Goal: Task Accomplishment & Management: Use online tool/utility

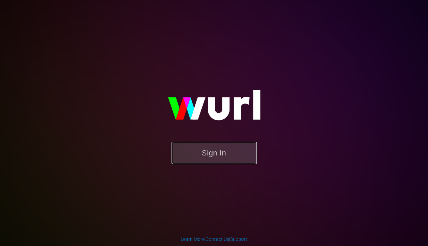
click at [198, 151] on button "Sign In" at bounding box center [214, 153] width 85 height 22
click at [228, 153] on button "Sign In" at bounding box center [214, 153] width 85 height 22
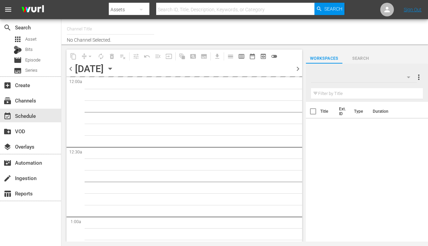
type input "Samsung, VIDAA Brazil - SPARK TV (1042)"
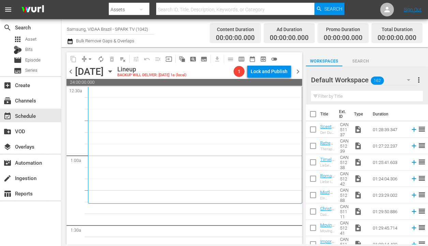
scroll to position [97, 0]
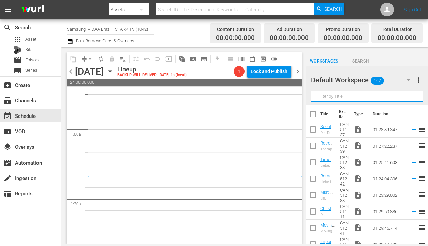
click at [338, 99] on input "text" at bounding box center [367, 96] width 112 height 11
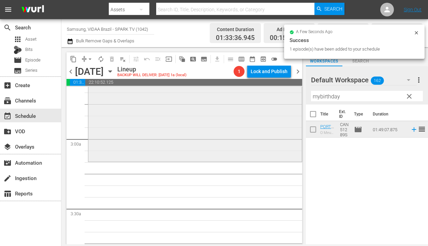
scroll to position [366, 0]
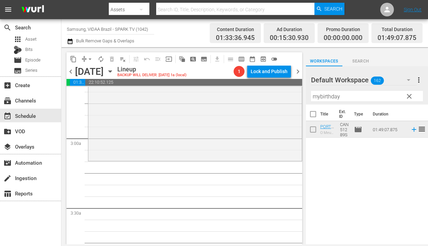
click at [360, 98] on input "mybirthday" at bounding box center [367, 96] width 112 height 11
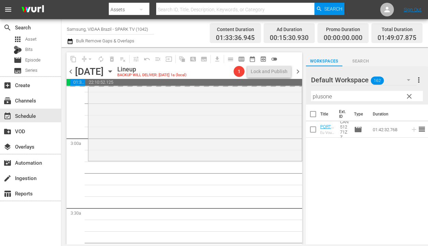
click at [352, 97] on input "plusone" at bounding box center [367, 96] width 112 height 11
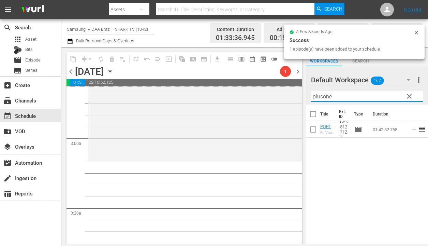
click at [352, 97] on input "plusone" at bounding box center [367, 96] width 112 height 11
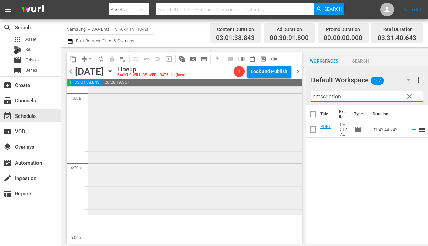
scroll to position [593, 0]
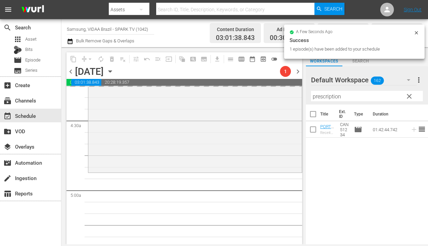
click at [362, 99] on input "prescription" at bounding box center [367, 96] width 112 height 11
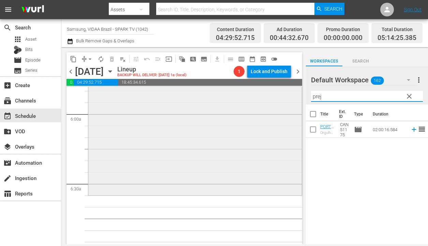
scroll to position [816, 0]
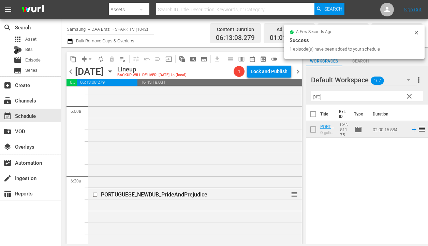
click at [341, 96] on input "prej" at bounding box center [367, 96] width 112 height 11
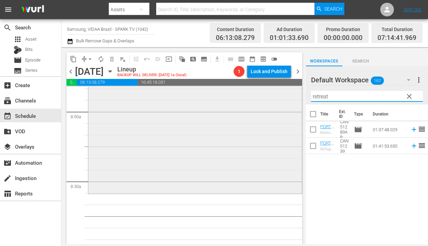
scroll to position [1126, 0]
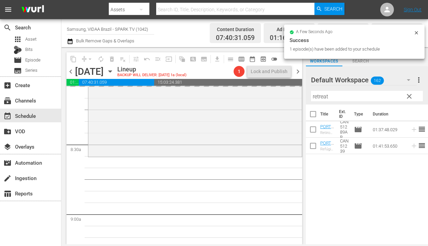
click at [353, 98] on input "retreat" at bounding box center [367, 96] width 112 height 11
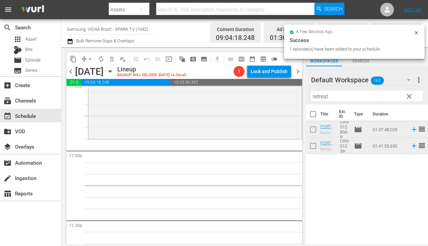
scroll to position [1608, 0]
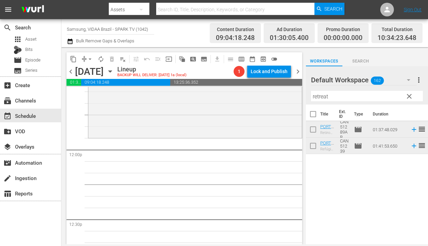
click at [346, 96] on input "retreat" at bounding box center [367, 96] width 112 height 11
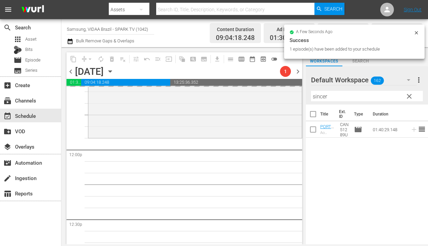
click at [345, 94] on input "sincer" at bounding box center [367, 96] width 112 height 11
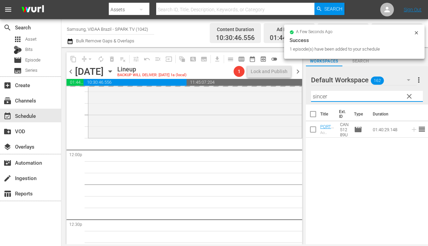
click at [345, 94] on input "sincer" at bounding box center [367, 96] width 112 height 11
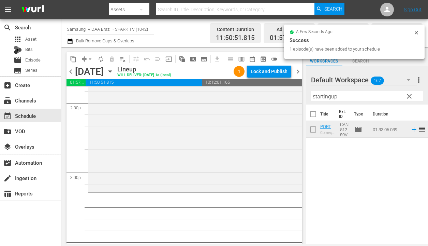
scroll to position [2094, 0]
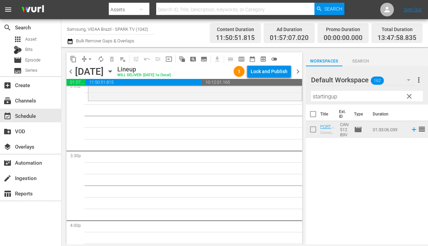
click at [349, 97] on input "startingup" at bounding box center [367, 96] width 112 height 11
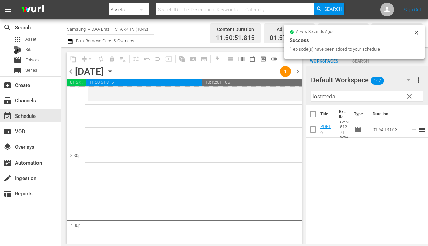
click at [352, 99] on input "lostmedal" at bounding box center [367, 96] width 112 height 11
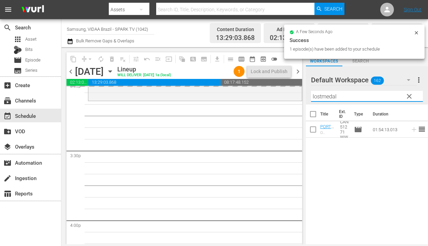
click at [352, 99] on input "lostmedal" at bounding box center [367, 96] width 112 height 11
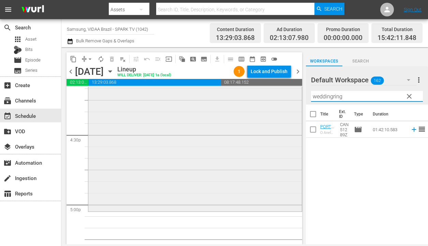
scroll to position [2264, 0]
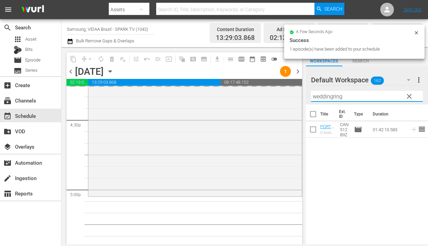
click at [353, 97] on input "weddingring" at bounding box center [367, 96] width 112 height 11
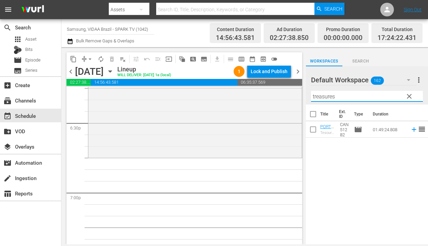
scroll to position [2541, 0]
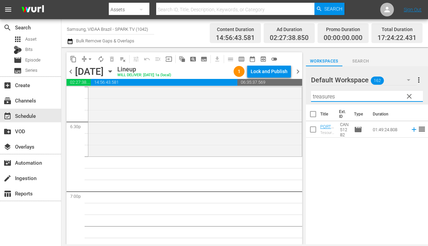
type input "treasures"
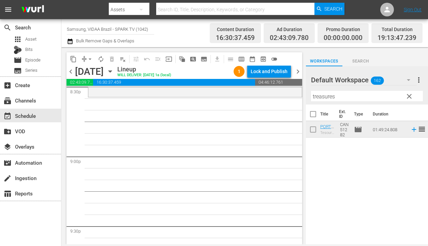
scroll to position [2831, 0]
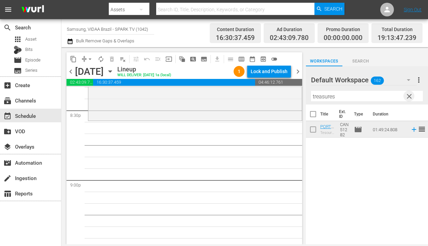
click at [410, 97] on span "clear" at bounding box center [409, 96] width 8 height 8
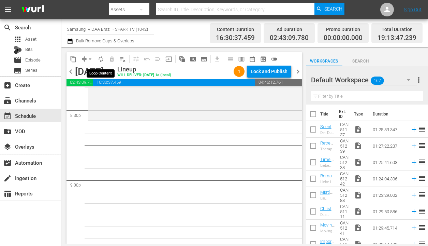
click at [102, 60] on span "autorenew_outlined" at bounding box center [101, 59] width 7 height 7
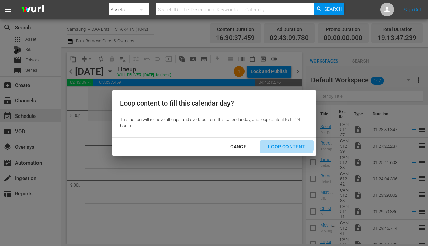
click at [283, 144] on div "Loop Content" at bounding box center [287, 146] width 48 height 9
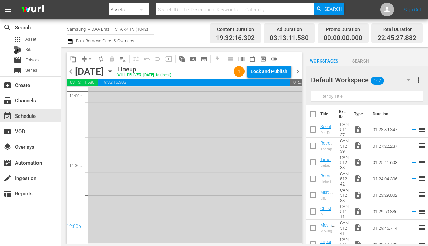
scroll to position [3198, 0]
click at [89, 59] on span "arrow_drop_down" at bounding box center [90, 59] width 7 height 7
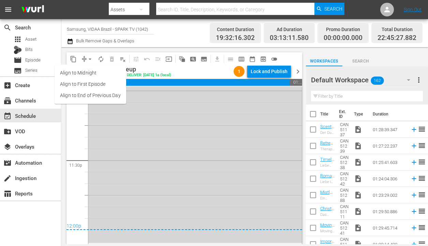
click at [98, 98] on li "Align to End of Previous Day" at bounding box center [91, 95] width 72 height 11
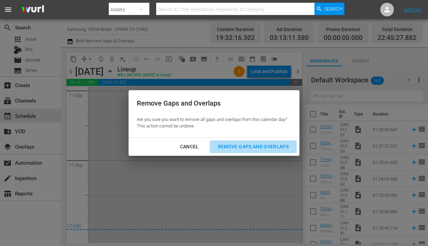
click at [237, 149] on div "Remove Gaps and Overlaps" at bounding box center [254, 146] width 82 height 9
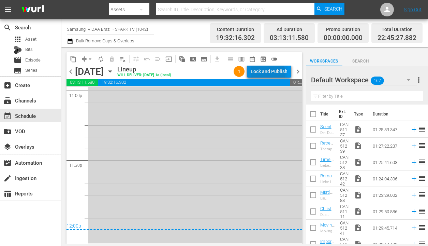
click at [266, 74] on div "Lock and Publish" at bounding box center [269, 71] width 37 height 12
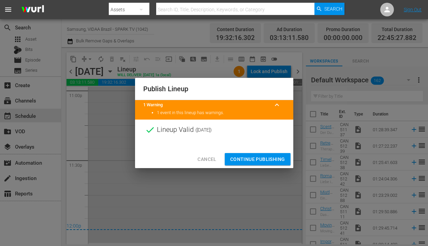
click at [264, 158] on span "Continue Publishing" at bounding box center [257, 159] width 55 height 9
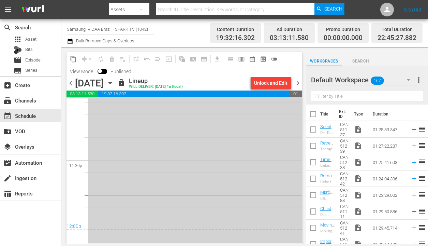
scroll to position [3210, 0]
click at [297, 84] on span "chevron_right" at bounding box center [298, 83] width 9 height 9
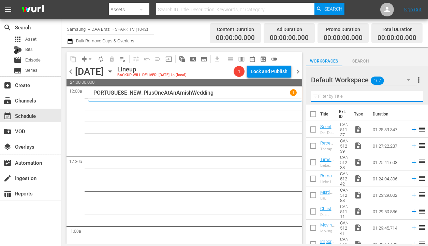
click at [341, 97] on input "text" at bounding box center [367, 96] width 112 height 11
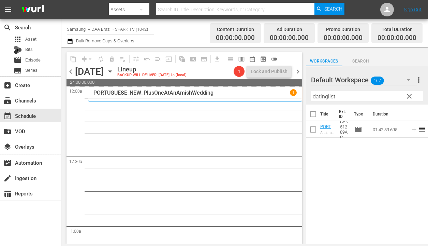
click at [340, 96] on input "datinglist" at bounding box center [367, 96] width 112 height 11
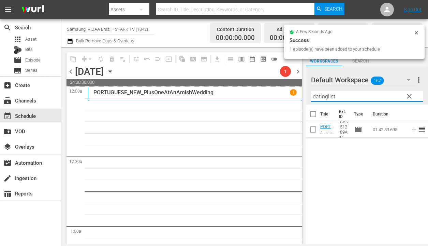
click at [340, 96] on input "datinglist" at bounding box center [367, 96] width 112 height 11
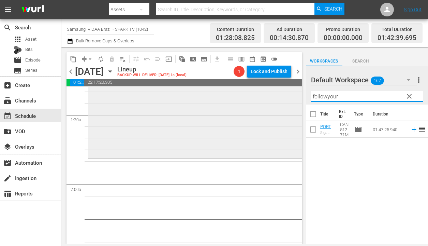
scroll to position [205, 0]
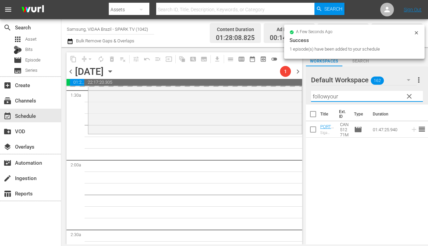
click at [358, 101] on div "Filter by Title followyour" at bounding box center [367, 96] width 112 height 16
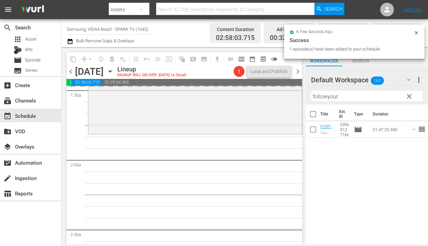
click at [358, 101] on div "Filter by Title followyour" at bounding box center [367, 96] width 112 height 16
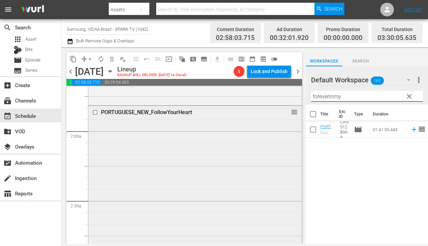
scroll to position [374, 0]
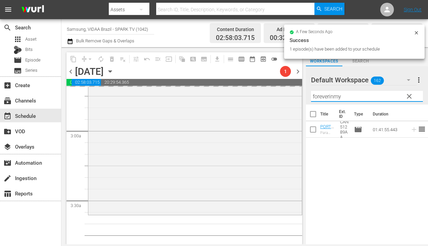
click at [344, 99] on input "foreverinmy" at bounding box center [367, 96] width 112 height 11
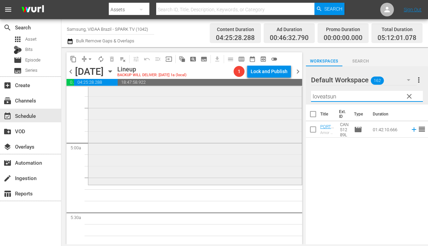
scroll to position [651, 0]
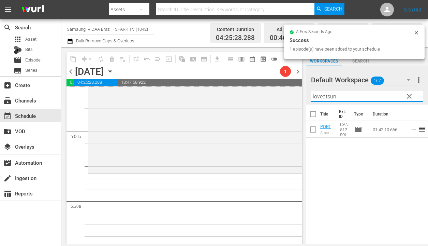
click at [353, 98] on input "loveatsun" at bounding box center [367, 96] width 112 height 11
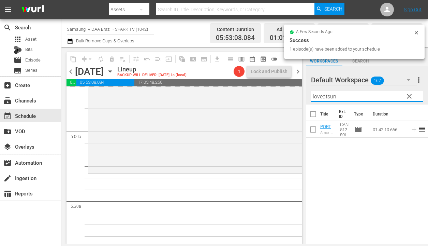
click at [353, 98] on input "loveatsun" at bounding box center [367, 96] width 112 height 11
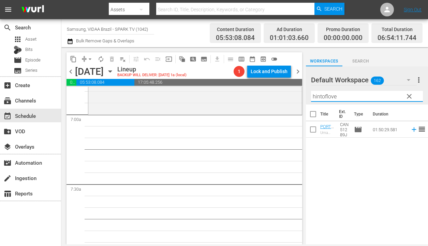
scroll to position [932, 0]
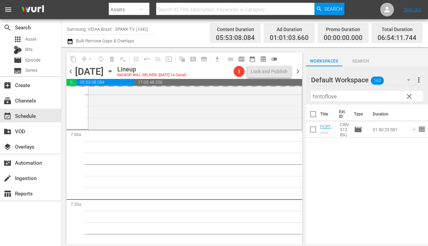
click at [366, 98] on input "hintoflove" at bounding box center [367, 96] width 112 height 11
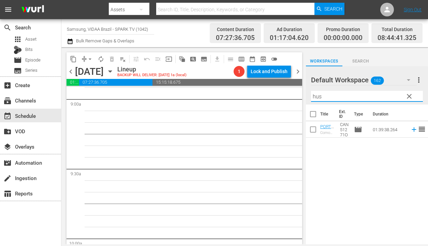
scroll to position [1219, 0]
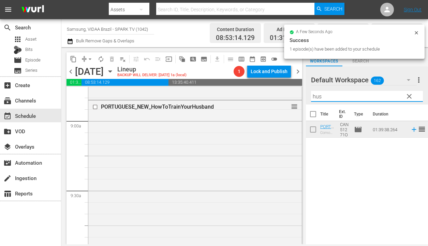
click at [354, 92] on input "hus" at bounding box center [367, 96] width 112 height 11
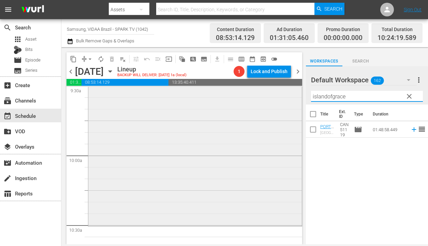
scroll to position [1369, 0]
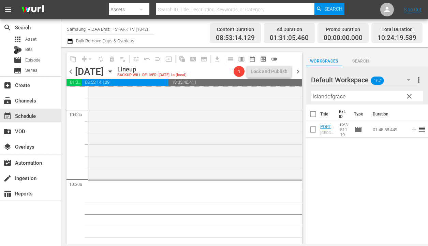
click at [360, 101] on input "islandofgrace" at bounding box center [367, 96] width 112 height 11
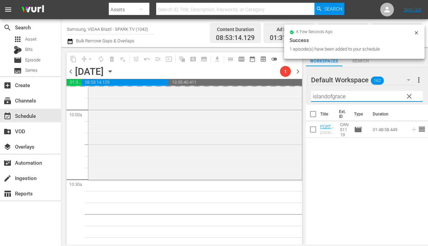
click at [360, 101] on div "Filter by Title islandofgrace" at bounding box center [367, 96] width 112 height 16
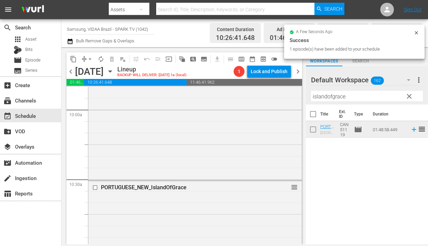
click at [361, 97] on input "islandofgrace" at bounding box center [367, 96] width 112 height 11
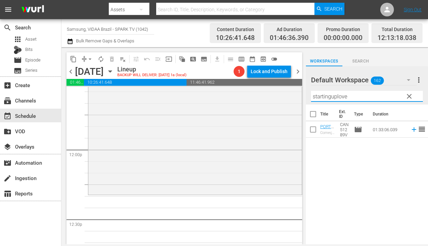
scroll to position [1617, 0]
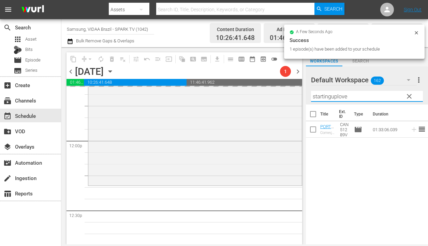
click at [358, 97] on input "startinguplove" at bounding box center [367, 96] width 112 height 11
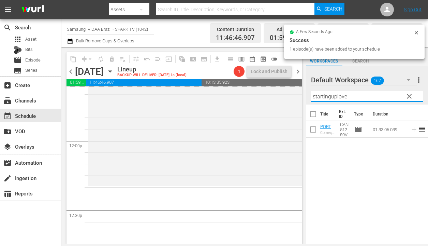
click at [358, 97] on input "startinguplove" at bounding box center [367, 96] width 112 height 11
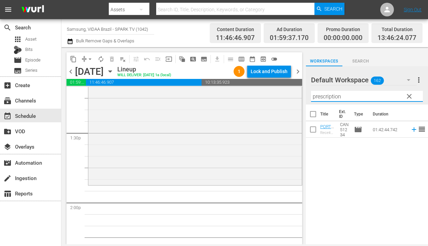
scroll to position [1855, 0]
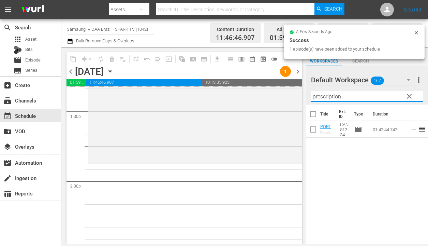
click at [355, 97] on input "prescription" at bounding box center [367, 96] width 112 height 11
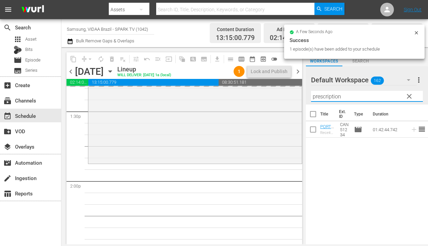
click at [355, 97] on input "prescription" at bounding box center [367, 96] width 112 height 11
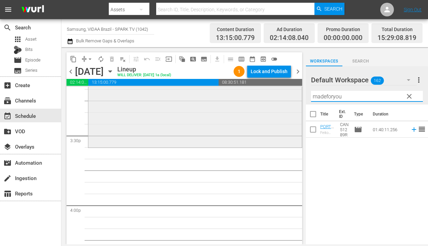
scroll to position [2133, 0]
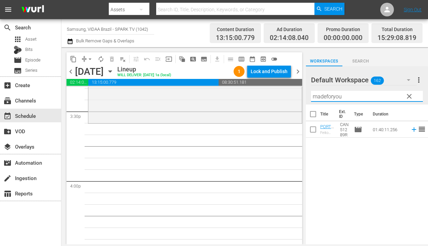
type input "madeforyou"
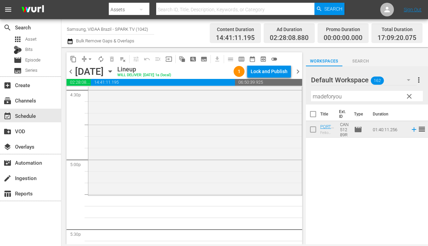
scroll to position [2300, 0]
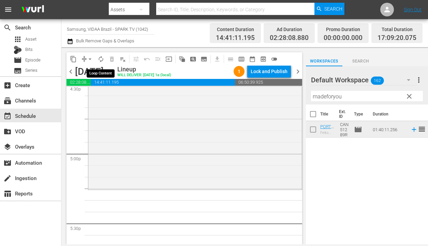
click at [101, 59] on span "autorenew_outlined" at bounding box center [101, 59] width 7 height 7
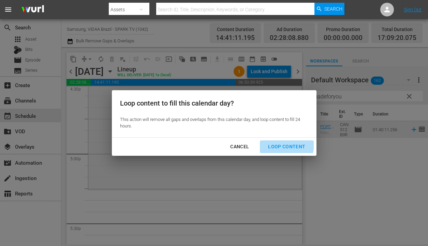
click at [273, 143] on div "Loop Content" at bounding box center [287, 146] width 48 height 9
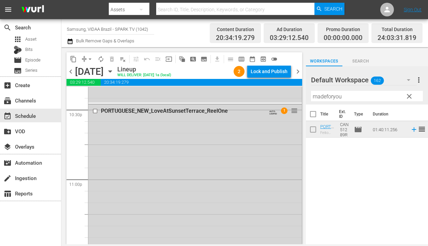
scroll to position [3207, 0]
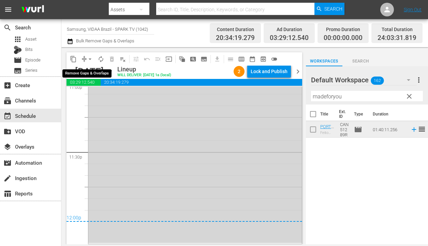
click at [91, 59] on span "arrow_drop_down" at bounding box center [90, 59] width 7 height 7
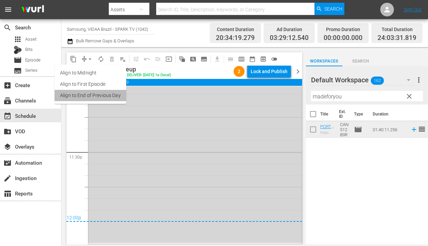
click at [91, 95] on li "Align to End of Previous Day" at bounding box center [91, 95] width 72 height 11
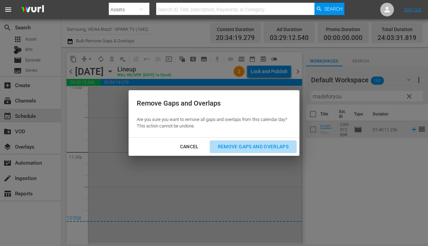
click at [229, 142] on div "Remove Gaps and Overlaps" at bounding box center [254, 146] width 82 height 9
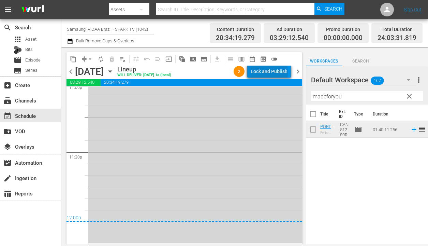
click at [271, 73] on div "Lock and Publish" at bounding box center [269, 71] width 37 height 12
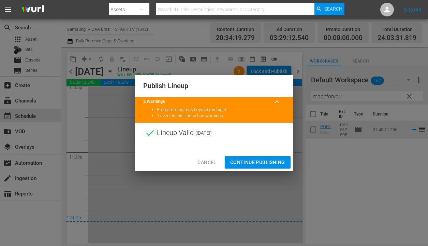
click at [265, 163] on span "Continue Publishing" at bounding box center [257, 162] width 55 height 9
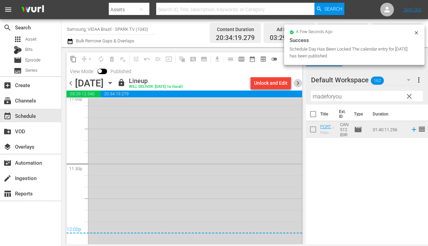
click at [296, 83] on span "chevron_right" at bounding box center [298, 83] width 9 height 9
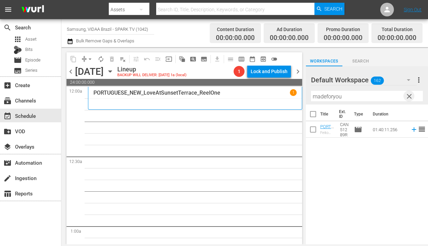
click at [408, 97] on span "clear" at bounding box center [409, 96] width 8 height 8
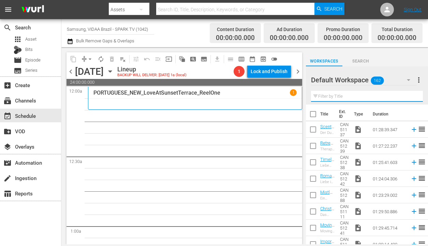
click at [408, 97] on input "text" at bounding box center [367, 96] width 112 height 11
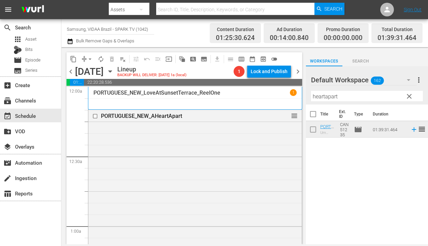
click at [362, 97] on input "heartapart" at bounding box center [367, 96] width 112 height 11
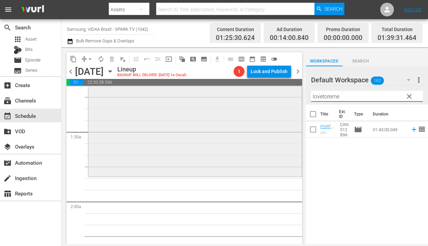
scroll to position [173, 0]
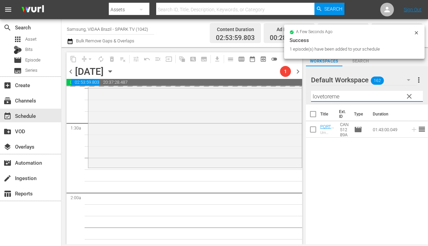
click at [358, 95] on input "lovetoreme" at bounding box center [367, 96] width 112 height 11
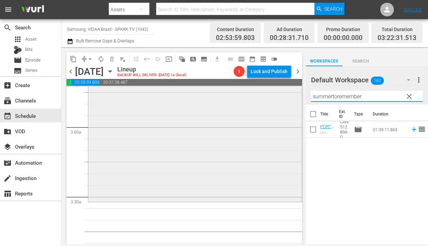
scroll to position [376, 0]
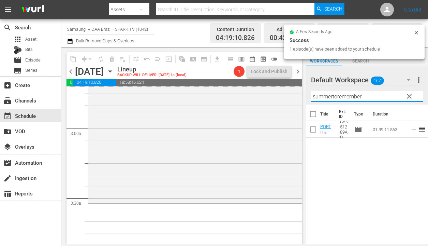
click at [362, 95] on input "summertoremember" at bounding box center [367, 96] width 112 height 11
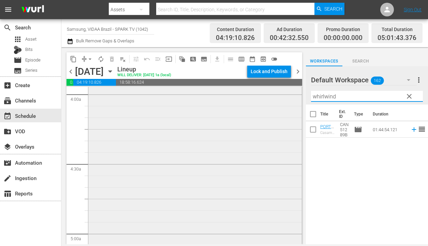
scroll to position [671, 0]
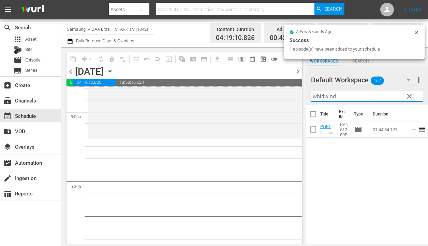
click at [353, 95] on input "whirlwind" at bounding box center [367, 96] width 112 height 11
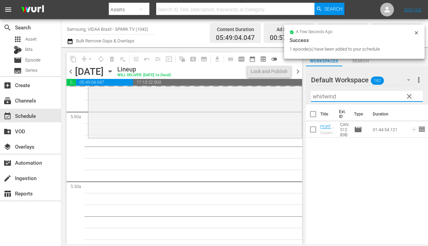
click at [353, 95] on input "whirlwind" at bounding box center [367, 96] width 112 height 11
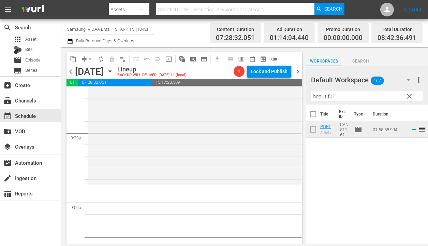
scroll to position [1176, 0]
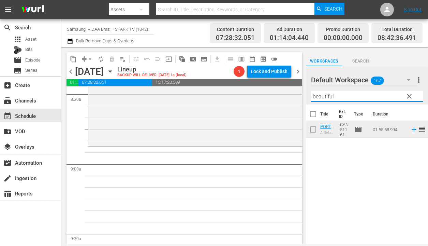
click at [348, 97] on input "beautiful" at bounding box center [367, 96] width 112 height 11
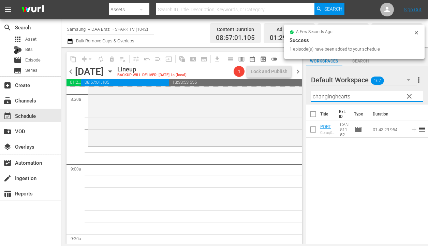
click at [365, 99] on input "changinghearts" at bounding box center [367, 96] width 112 height 11
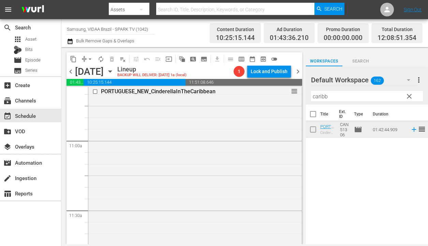
scroll to position [1690, 0]
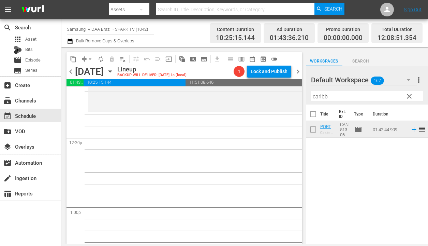
click at [344, 94] on input "caribb" at bounding box center [367, 96] width 112 height 11
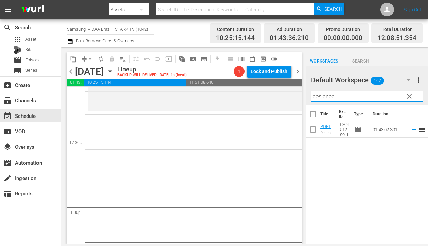
type input "designed"
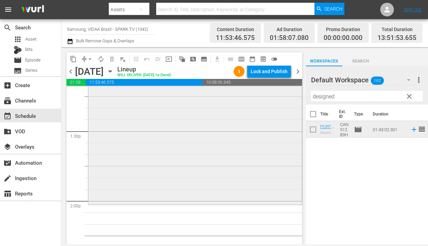
scroll to position [1842, 0]
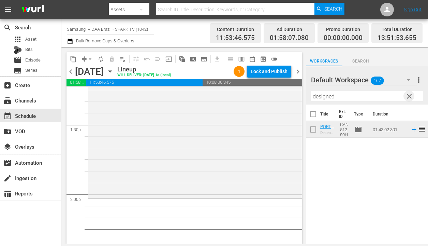
click at [409, 98] on span "clear" at bounding box center [409, 96] width 8 height 8
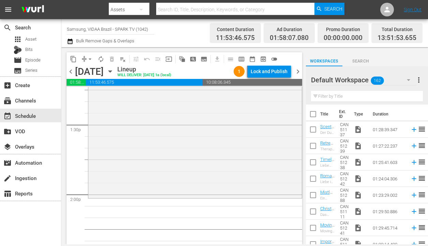
click at [368, 97] on input "text" at bounding box center [367, 96] width 112 height 11
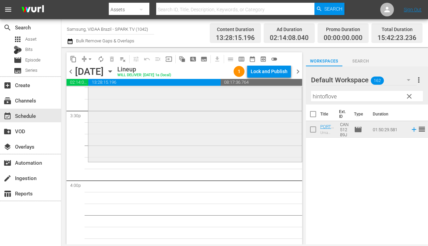
scroll to position [2141, 0]
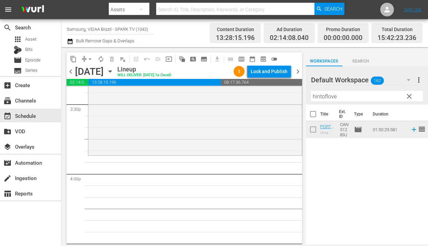
click at [354, 101] on hr at bounding box center [367, 101] width 112 height 0
click at [354, 100] on input "hintoflove" at bounding box center [367, 96] width 112 height 11
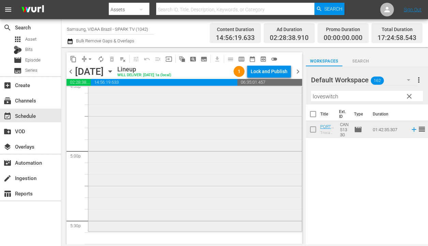
scroll to position [2304, 0]
click at [346, 98] on input "loveswitch" at bounding box center [367, 96] width 112 height 11
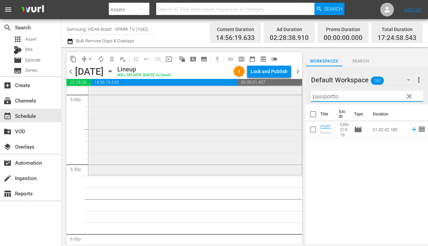
scroll to position [2363, 0]
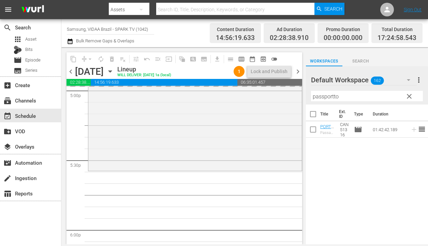
click at [352, 99] on input "passportto" at bounding box center [367, 96] width 112 height 11
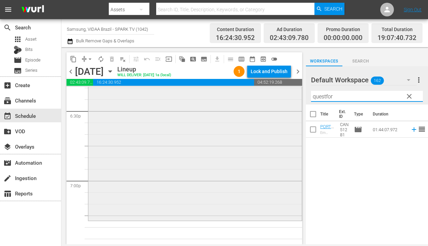
scroll to position [2557, 0]
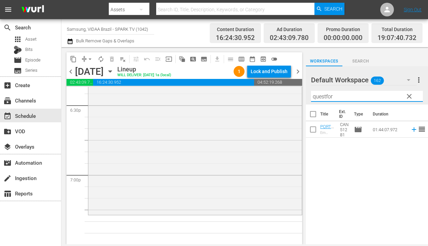
type input "questfor"
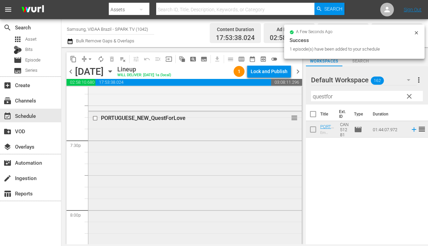
scroll to position [2682, 0]
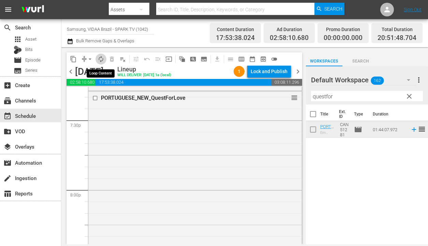
click at [103, 60] on span "autorenew_outlined" at bounding box center [101, 59] width 7 height 7
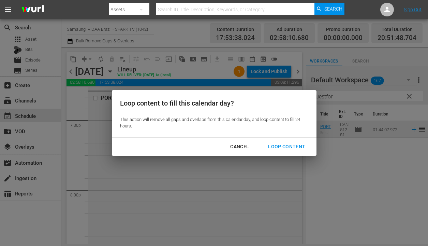
click at [285, 146] on div "Loop Content" at bounding box center [287, 146] width 48 height 9
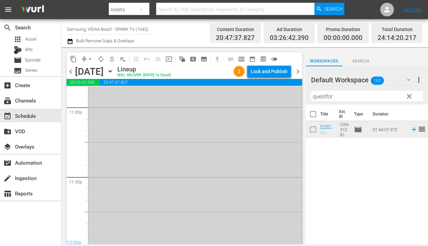
scroll to position [3146, 0]
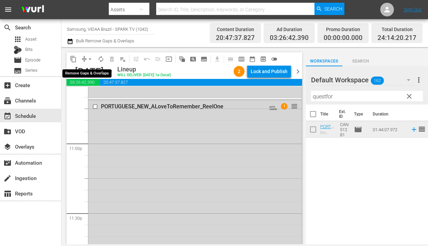
click at [91, 59] on span "arrow_drop_down" at bounding box center [90, 59] width 7 height 7
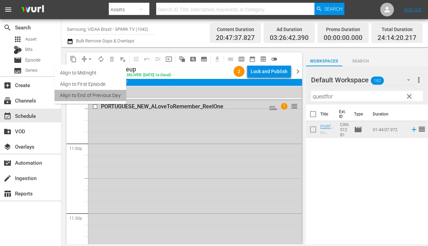
click at [98, 94] on li "Align to End of Previous Day" at bounding box center [91, 95] width 72 height 11
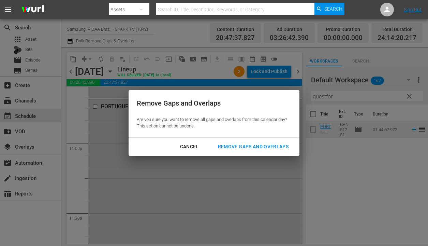
click at [238, 144] on div "Remove Gaps and Overlaps" at bounding box center [254, 146] width 82 height 9
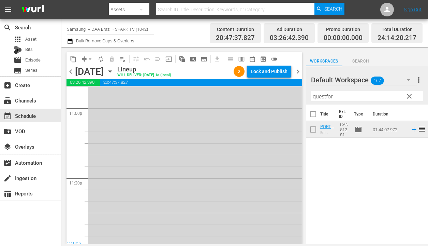
scroll to position [3144, 0]
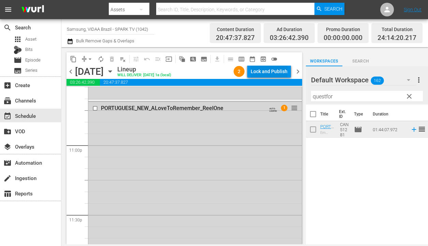
click at [257, 69] on div "Lock and Publish" at bounding box center [269, 71] width 37 height 12
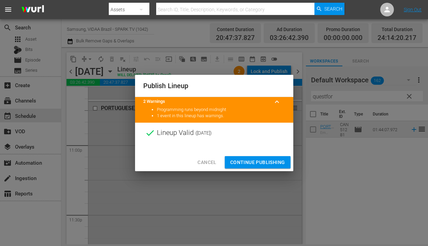
click at [267, 161] on span "Continue Publishing" at bounding box center [257, 162] width 55 height 9
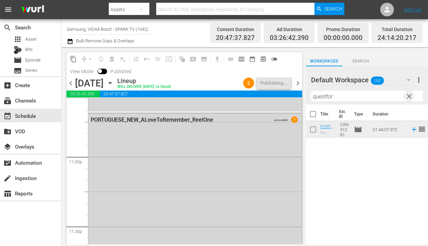
click at [408, 95] on span "clear" at bounding box center [409, 96] width 8 height 8
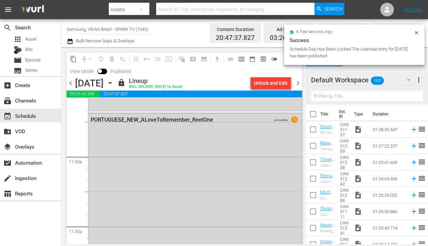
click at [298, 86] on span "chevron_right" at bounding box center [298, 83] width 9 height 9
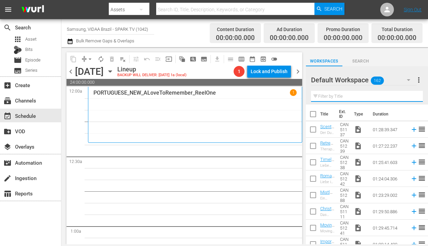
click at [366, 97] on input "text" at bounding box center [367, 96] width 112 height 11
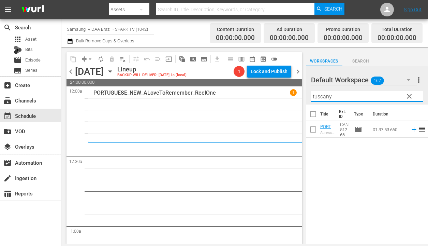
type input "tuscany"
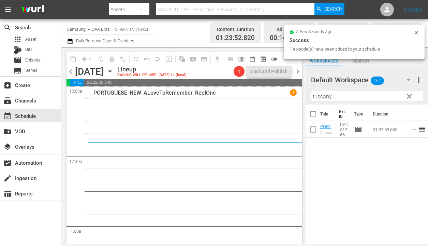
click at [358, 98] on input "tuscany" at bounding box center [367, 96] width 112 height 11
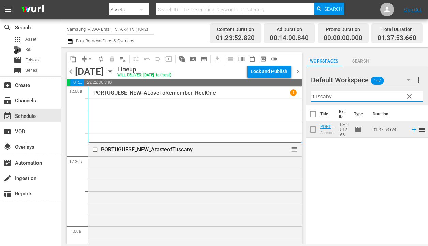
click at [406, 96] on span "clear" at bounding box center [409, 96] width 8 height 8
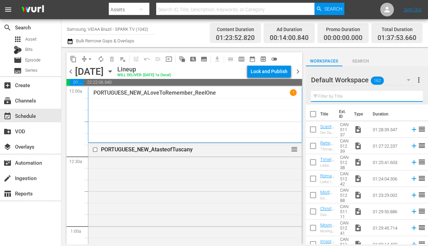
click at [392, 96] on input "text" at bounding box center [367, 96] width 112 height 11
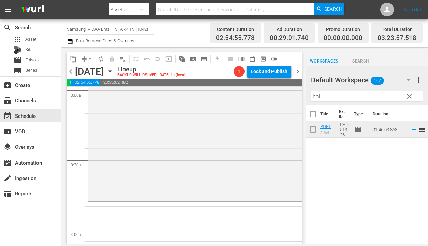
scroll to position [417, 0]
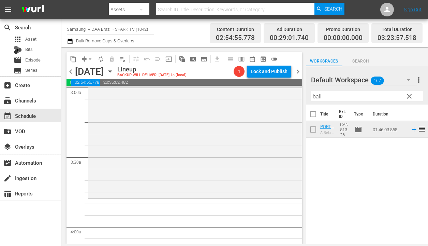
click at [340, 96] on input "bali" at bounding box center [367, 96] width 112 height 11
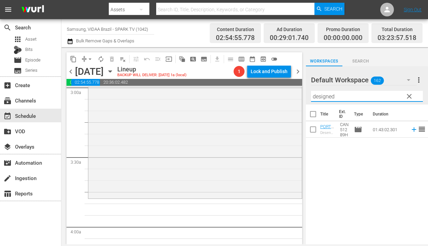
type input "designed"
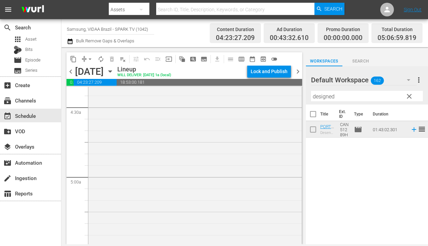
scroll to position [608, 0]
click at [412, 94] on span "clear" at bounding box center [409, 96] width 8 height 8
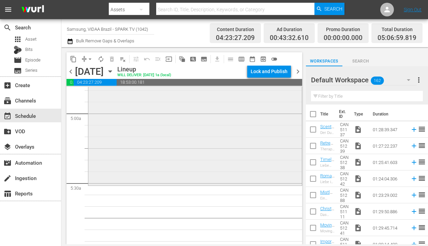
scroll to position [715, 0]
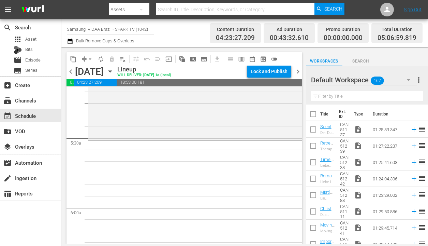
click at [361, 97] on input "text" at bounding box center [367, 96] width 112 height 11
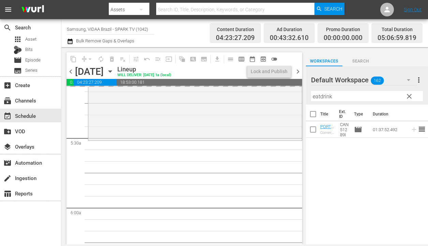
click at [349, 99] on input "eatdrink" at bounding box center [367, 96] width 112 height 11
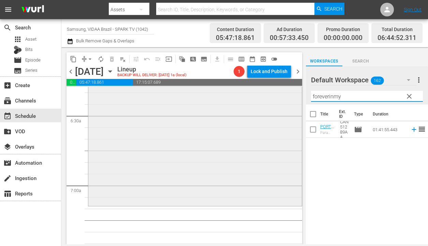
scroll to position [902, 0]
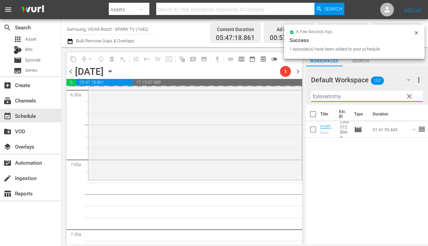
click at [358, 98] on input "foreverinmy" at bounding box center [367, 96] width 112 height 11
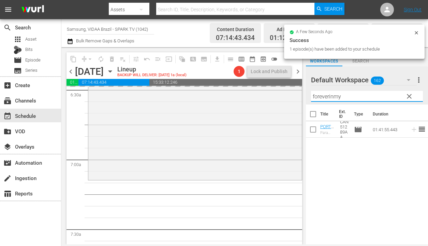
click at [358, 98] on input "foreverinmy" at bounding box center [367, 96] width 112 height 11
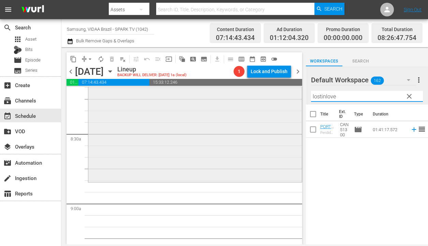
scroll to position [1213, 0]
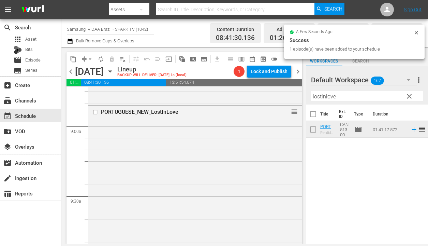
click at [358, 91] on input "lostinlove" at bounding box center [367, 96] width 112 height 11
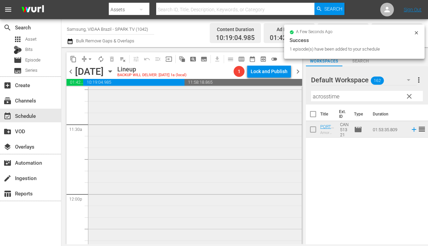
scroll to position [1603, 0]
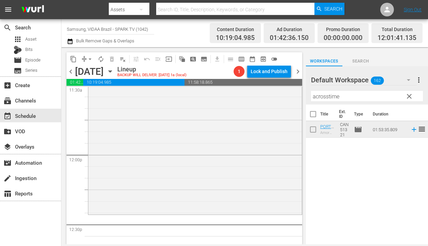
click at [352, 97] on input "acrosstime" at bounding box center [367, 96] width 112 height 11
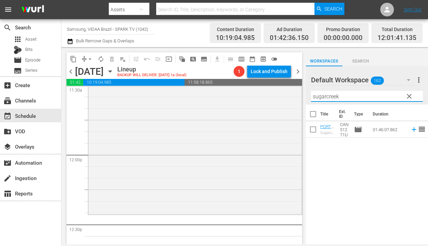
type input "sugarcreek"
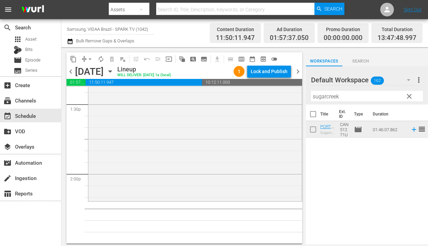
scroll to position [1891, 0]
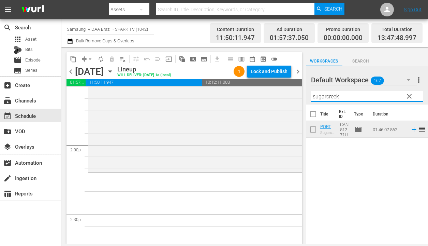
click at [354, 97] on input "sugarcreek" at bounding box center [367, 96] width 112 height 11
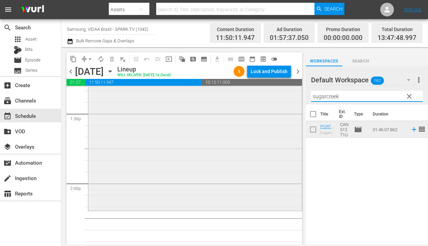
scroll to position [1854, 0]
click at [409, 98] on span "clear" at bounding box center [409, 96] width 8 height 8
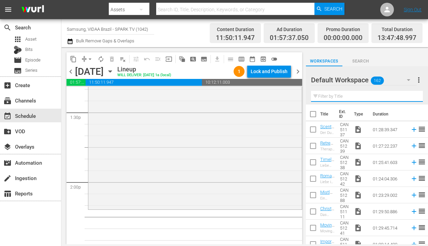
click at [386, 96] on input "text" at bounding box center [367, 96] width 112 height 11
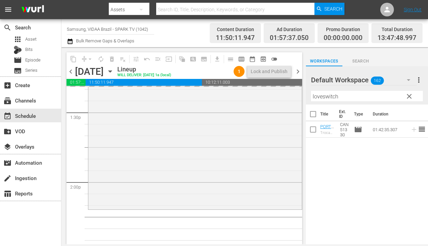
click at [360, 97] on input "loveswitch" at bounding box center [367, 96] width 112 height 11
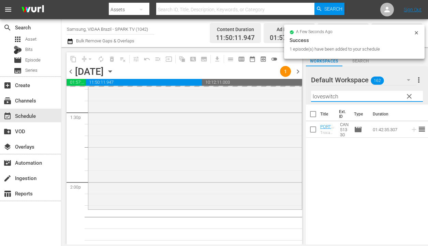
click at [360, 97] on input "loveswitch" at bounding box center [367, 96] width 112 height 11
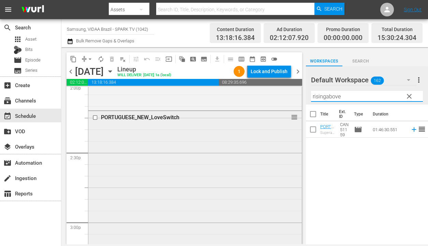
scroll to position [2161, 0]
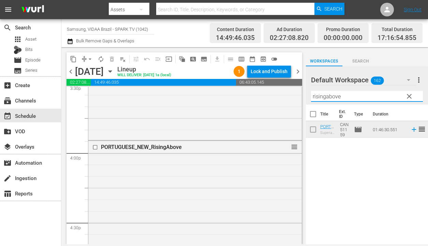
click at [372, 97] on input "risingabove" at bounding box center [367, 96] width 112 height 11
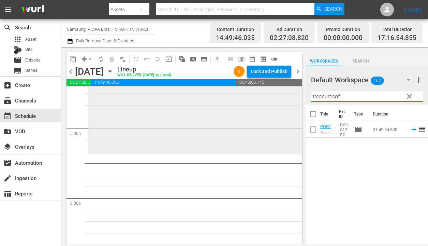
scroll to position [2397, 0]
type input "treasuresof"
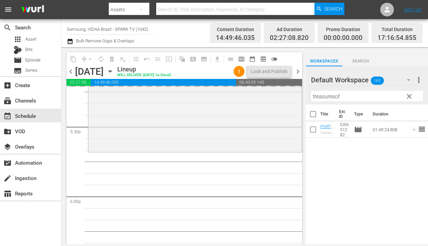
click at [358, 98] on input "treasuresof" at bounding box center [367, 96] width 112 height 11
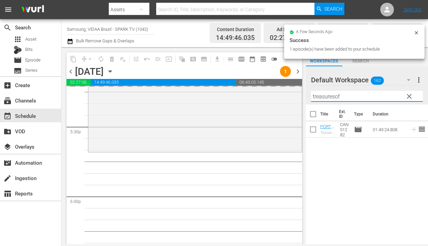
click at [358, 98] on input "treasuresof" at bounding box center [367, 96] width 112 height 11
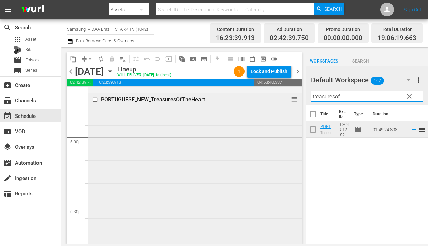
scroll to position [2662, 0]
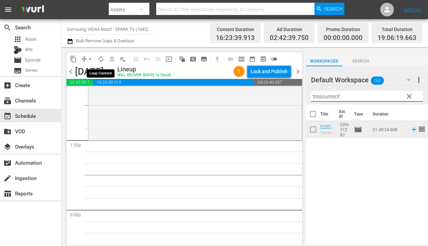
click at [99, 59] on span "autorenew_outlined" at bounding box center [101, 59] width 7 height 7
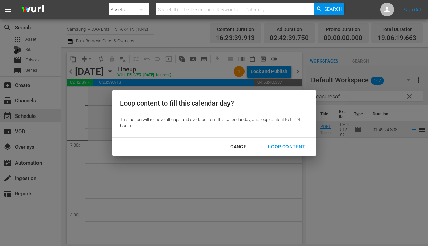
click at [276, 147] on div "Loop Content" at bounding box center [287, 146] width 48 height 9
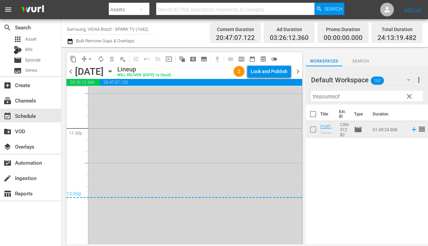
scroll to position [3271, 0]
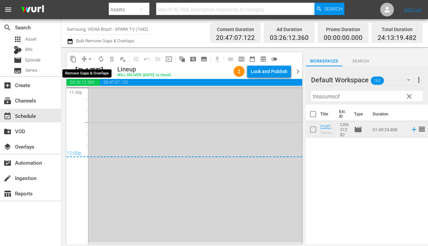
click at [90, 58] on span "arrow_drop_down" at bounding box center [90, 59] width 7 height 7
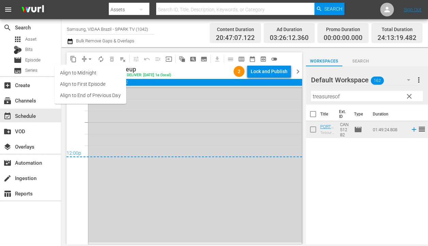
click at [104, 97] on li "Align to End of Previous Day" at bounding box center [91, 95] width 72 height 11
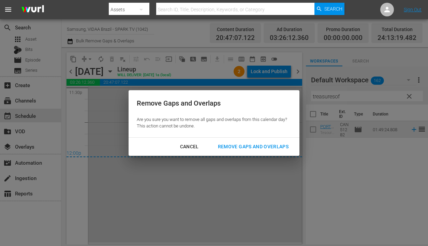
click at [230, 147] on div "Remove Gaps and Overlaps" at bounding box center [254, 146] width 82 height 9
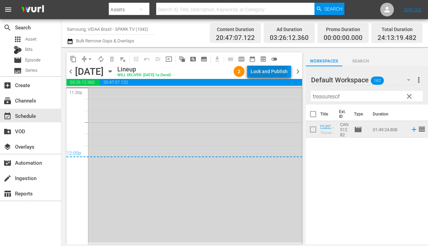
click at [270, 72] on div "Lock and Publish" at bounding box center [269, 71] width 37 height 12
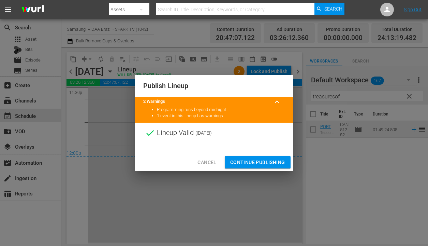
click at [263, 161] on span "Continue Publishing" at bounding box center [257, 162] width 55 height 9
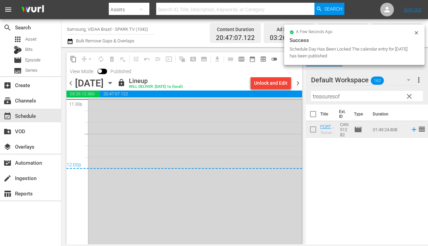
click at [298, 83] on span "chevron_right" at bounding box center [298, 83] width 9 height 9
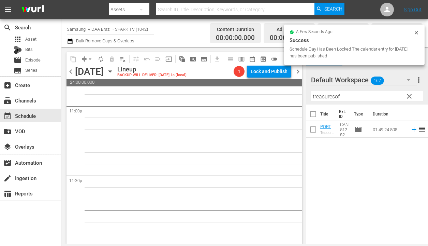
scroll to position [3184, 0]
drag, startPoint x: 409, startPoint y: 98, endPoint x: 305, endPoint y: 233, distance: 170.8
click at [409, 98] on span "clear" at bounding box center [409, 96] width 8 height 8
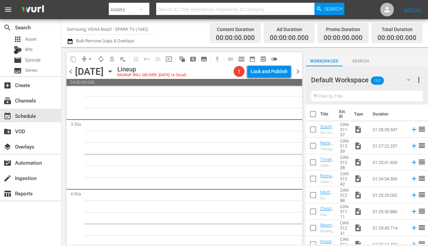
scroll to position [0, 0]
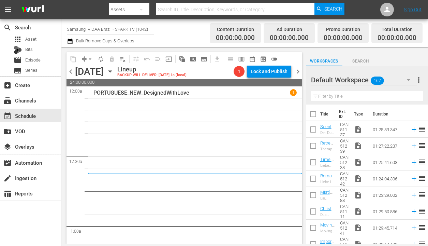
click at [329, 93] on input "text" at bounding box center [367, 96] width 112 height 11
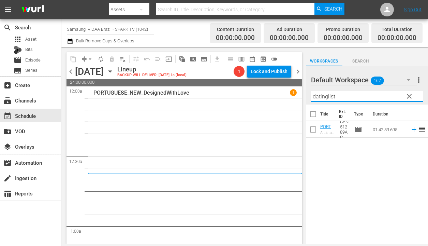
type input "datinglist"
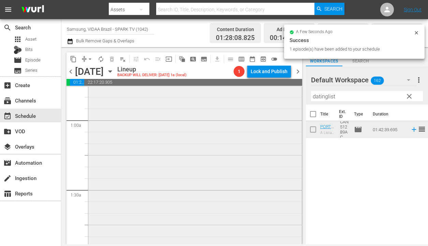
scroll to position [107, 0]
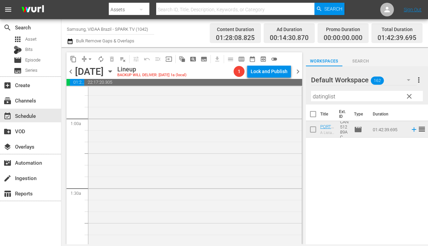
click at [412, 96] on span "clear" at bounding box center [409, 96] width 8 height 8
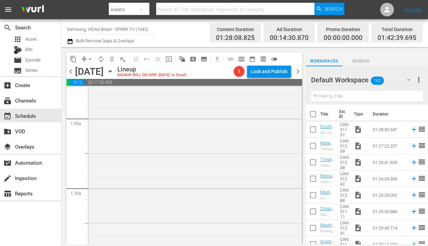
click at [387, 96] on input "text" at bounding box center [367, 96] width 112 height 11
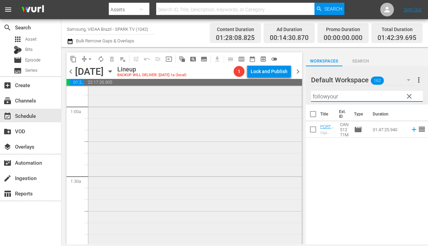
scroll to position [294, 0]
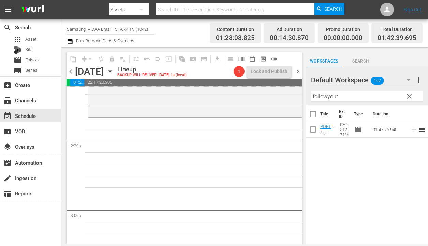
click at [357, 100] on input "followyour" at bounding box center [367, 96] width 112 height 11
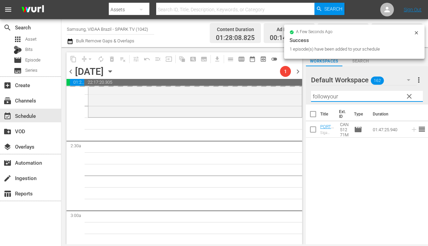
click at [357, 100] on input "followyour" at bounding box center [367, 96] width 112 height 11
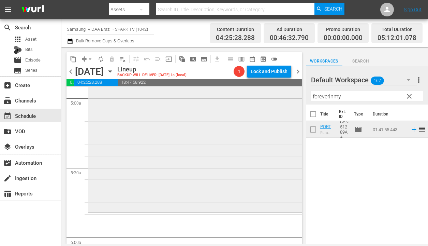
scroll to position [732, 0]
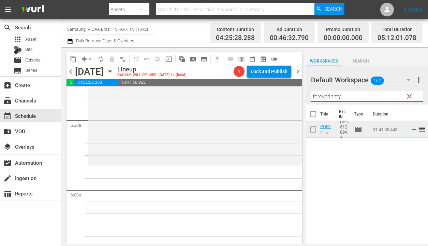
click at [365, 95] on input "foreverinmy" at bounding box center [367, 96] width 112 height 11
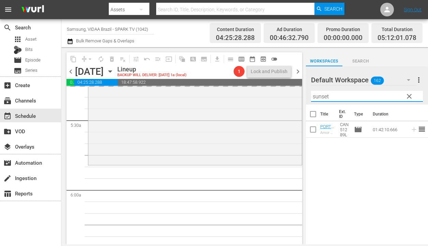
click at [354, 97] on input "sunset" at bounding box center [367, 96] width 112 height 11
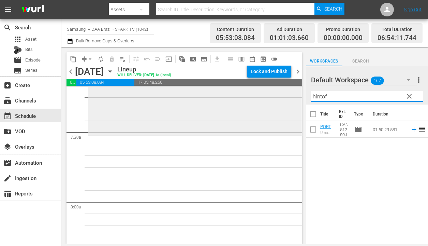
scroll to position [1003, 0]
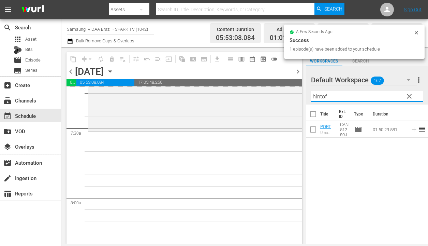
click at [348, 98] on input "hintof" at bounding box center [367, 96] width 112 height 11
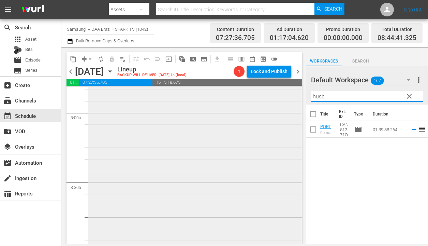
scroll to position [1230, 0]
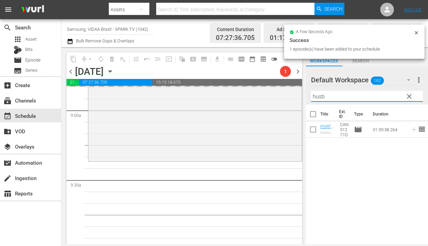
click at [343, 99] on input "husb" at bounding box center [367, 96] width 112 height 11
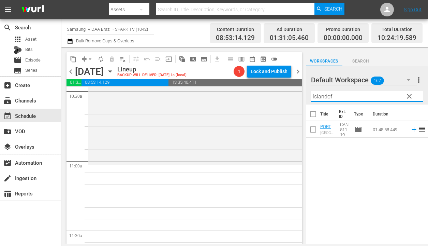
scroll to position [1501, 0]
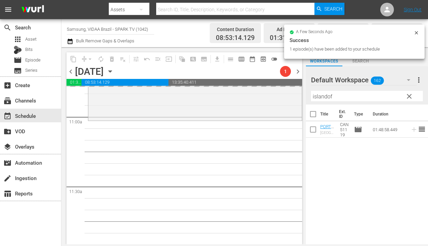
click at [362, 94] on input "islandof" at bounding box center [367, 96] width 112 height 11
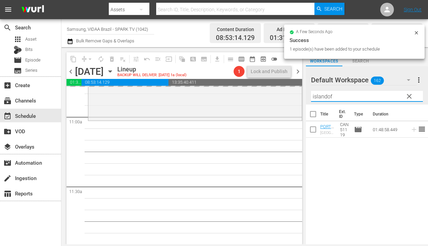
click at [362, 94] on input "islandof" at bounding box center [367, 96] width 112 height 11
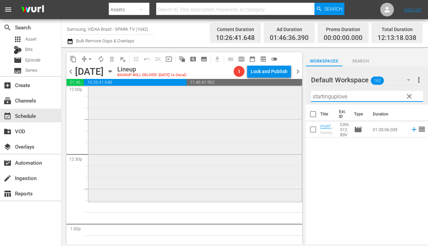
scroll to position [1688, 0]
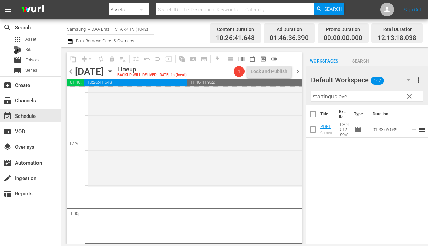
click at [355, 94] on input "startinguplove" at bounding box center [367, 96] width 112 height 11
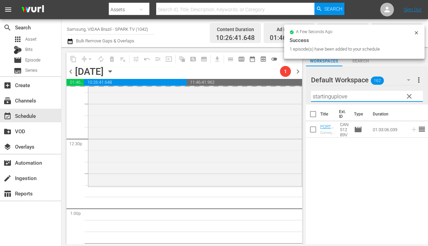
click at [355, 94] on input "startinguplove" at bounding box center [367, 96] width 112 height 11
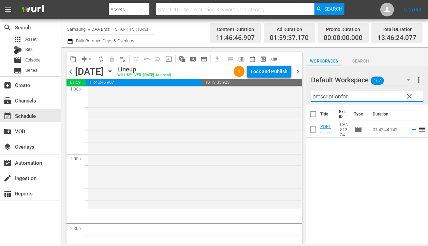
scroll to position [1945, 0]
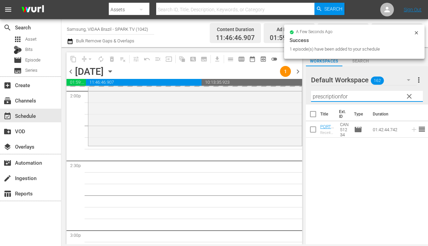
click at [366, 98] on input "prescriptionfor" at bounding box center [367, 96] width 112 height 11
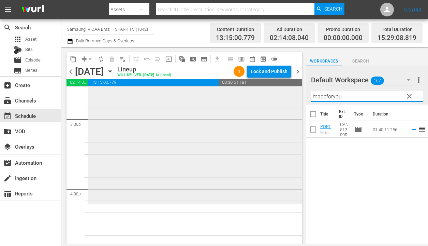
scroll to position [2136, 0]
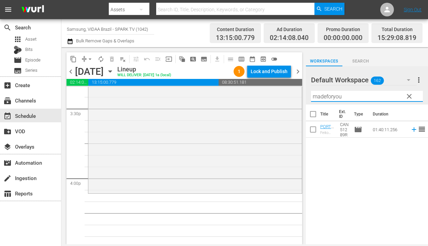
type input "madeforyou"
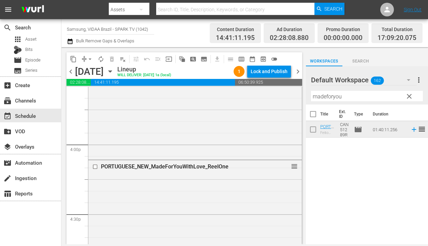
scroll to position [2170, 0]
click at [102, 60] on span "autorenew_outlined" at bounding box center [101, 59] width 7 height 7
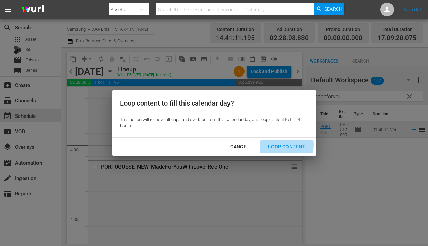
click at [278, 145] on div "Loop Content" at bounding box center [287, 146] width 48 height 9
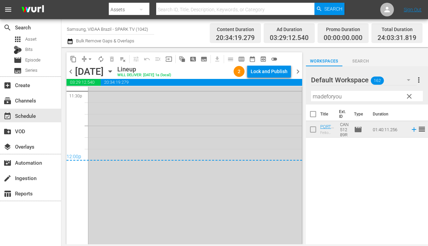
scroll to position [3279, 0]
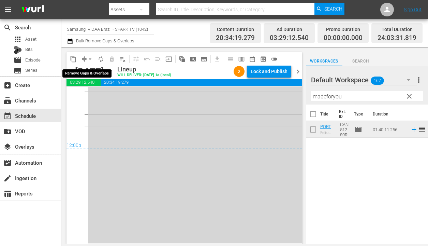
click at [90, 58] on span "arrow_drop_down" at bounding box center [90, 59] width 7 height 7
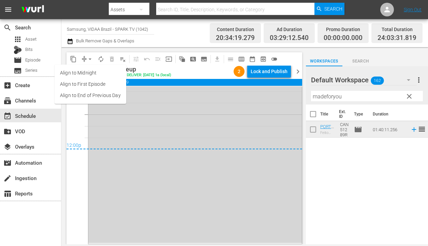
click at [98, 97] on li "Align to End of Previous Day" at bounding box center [91, 95] width 72 height 11
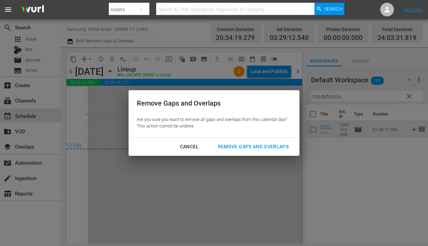
click at [230, 146] on div "Remove Gaps and Overlaps" at bounding box center [254, 146] width 82 height 9
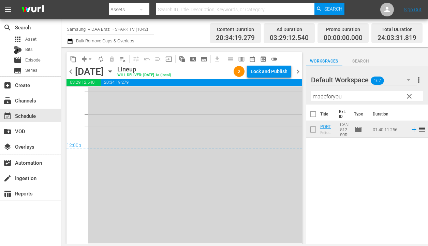
click at [412, 97] on span "clear" at bounding box center [409, 96] width 8 height 8
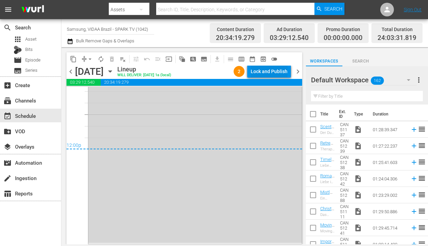
click at [275, 72] on div "Lock and Publish" at bounding box center [269, 71] width 37 height 12
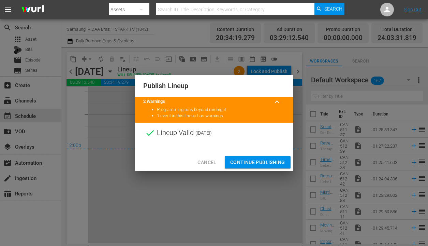
click at [260, 163] on span "Continue Publishing" at bounding box center [257, 162] width 55 height 9
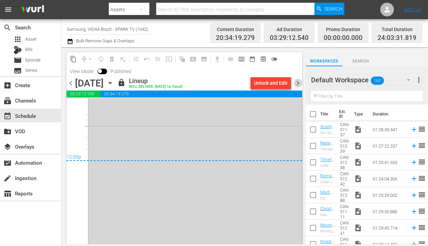
click at [297, 85] on span "chevron_right" at bounding box center [298, 83] width 9 height 9
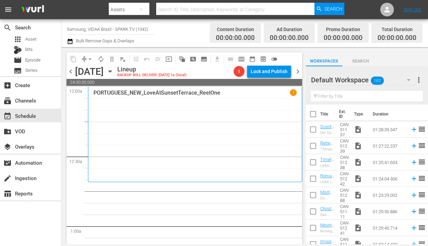
click at [352, 97] on input "text" at bounding box center [367, 96] width 112 height 11
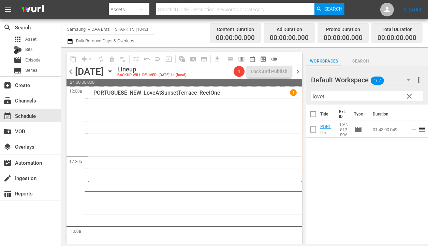
click at [356, 97] on input "lovet" at bounding box center [367, 96] width 112 height 11
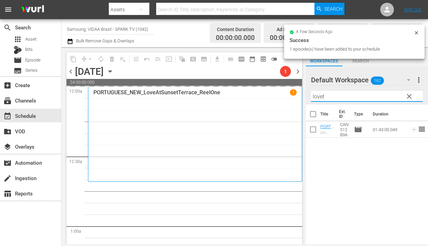
click at [356, 97] on input "lovet" at bounding box center [367, 96] width 112 height 11
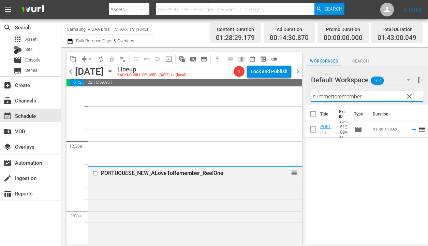
scroll to position [277, 0]
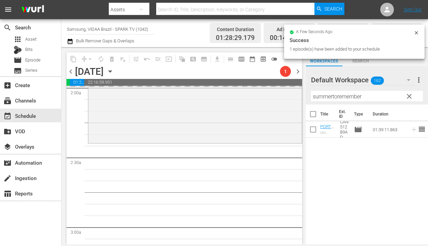
click at [366, 96] on input "summertoremember" at bounding box center [367, 96] width 112 height 11
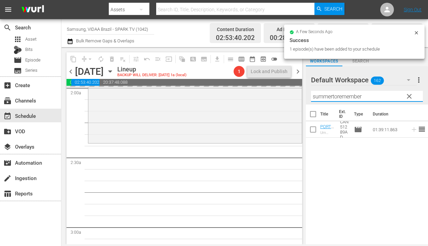
click at [366, 96] on input "summertoremember" at bounding box center [367, 96] width 112 height 11
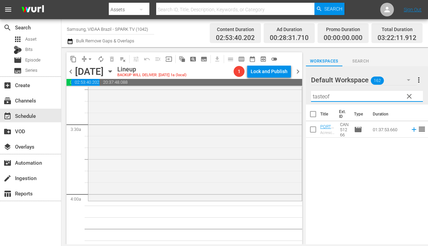
scroll to position [491, 0]
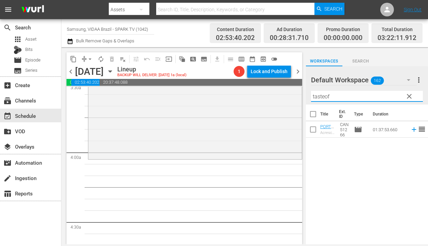
type input "tasteof"
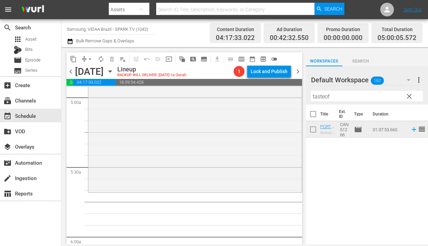
scroll to position [685, 0]
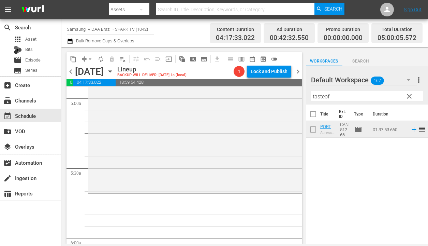
click at [413, 95] on span "clear" at bounding box center [409, 96] width 8 height 8
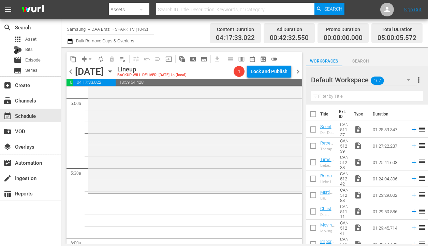
click at [371, 96] on input "text" at bounding box center [367, 96] width 112 height 11
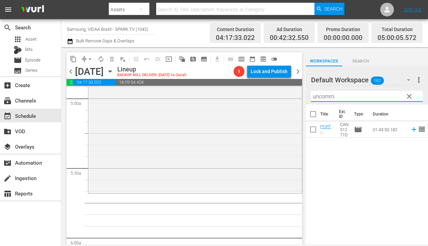
type input "uncomm"
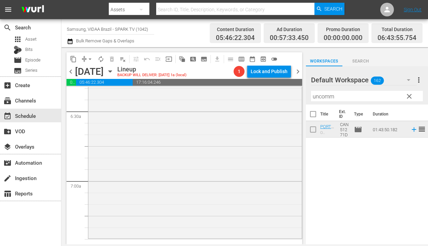
scroll to position [944, 0]
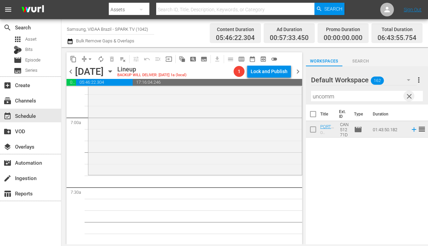
click at [406, 96] on span "clear" at bounding box center [409, 96] width 8 height 8
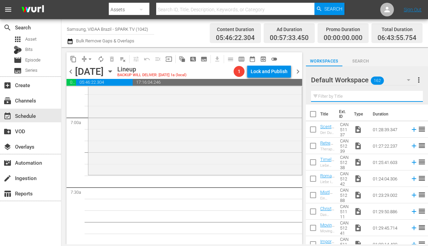
click at [385, 98] on input "text" at bounding box center [367, 96] width 112 height 11
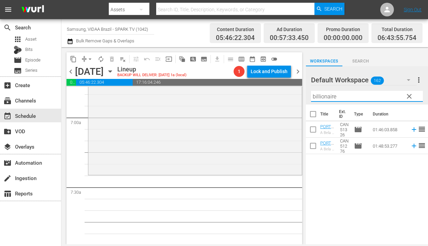
type input "billionaire"
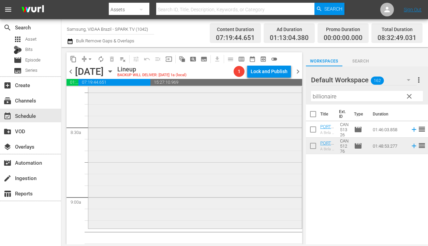
scroll to position [1164, 0]
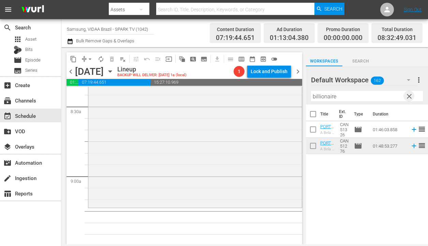
click at [411, 95] on span "clear" at bounding box center [409, 96] width 8 height 8
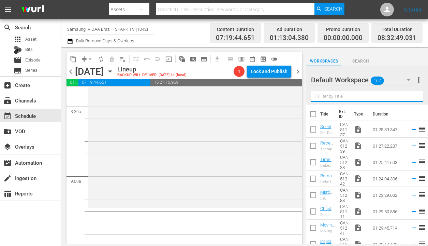
click at [390, 94] on input "text" at bounding box center [367, 96] width 112 height 11
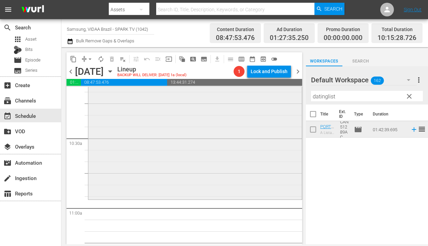
scroll to position [1445, 0]
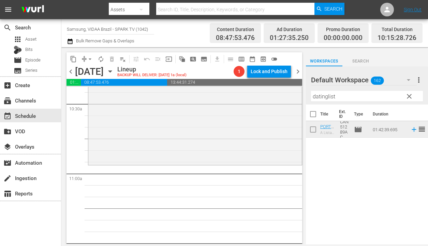
click at [340, 101] on hr at bounding box center [367, 101] width 112 height 0
click at [340, 101] on div "Filter by Title datinglist" at bounding box center [367, 96] width 112 height 16
click at [340, 98] on input "datinglist" at bounding box center [367, 96] width 112 height 11
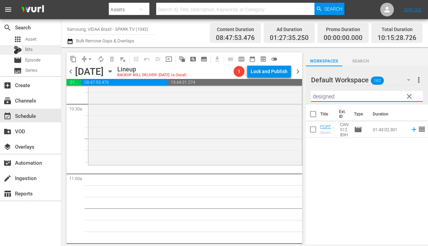
type input "designed"
click at [314, 196] on div "Title Ext. ID Type Duration PORTUGUESE_NEW_DesignedWithLove Desenhado Com Amor …" at bounding box center [367, 174] width 122 height 141
click at [411, 98] on span "clear" at bounding box center [409, 96] width 8 height 8
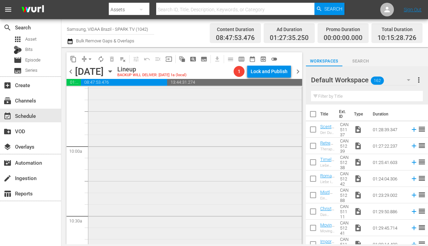
scroll to position [1365, 0]
click at [347, 91] on input "text" at bounding box center [367, 96] width 112 height 11
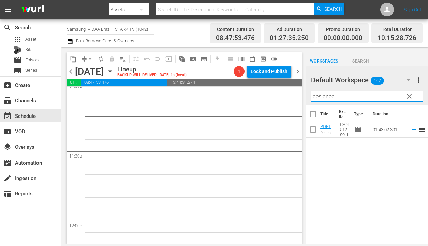
scroll to position [1497, 0]
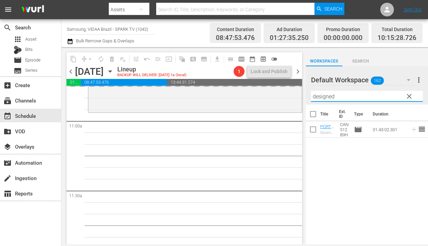
click at [349, 97] on input "designed" at bounding box center [367, 96] width 112 height 11
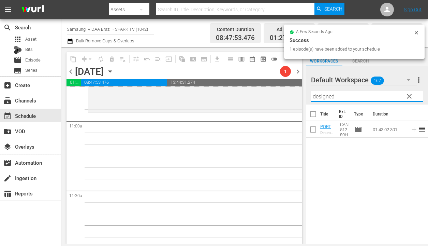
click at [349, 97] on input "designed" at bounding box center [367, 96] width 112 height 11
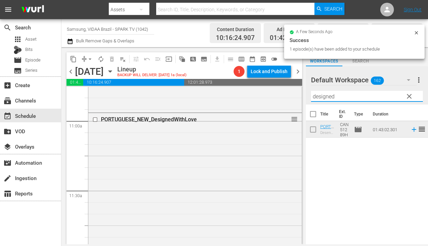
click at [349, 97] on input "designed" at bounding box center [367, 96] width 112 height 11
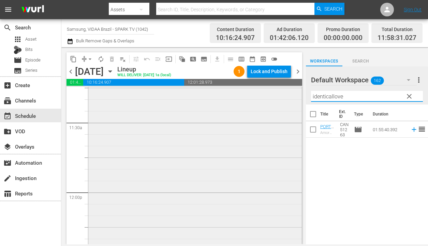
scroll to position [1707, 0]
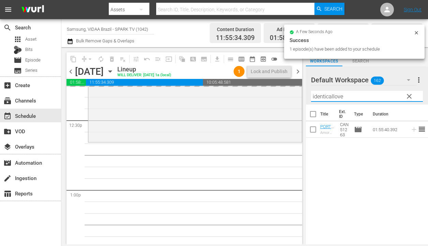
click at [363, 94] on input "identicallove" at bounding box center [367, 96] width 112 height 11
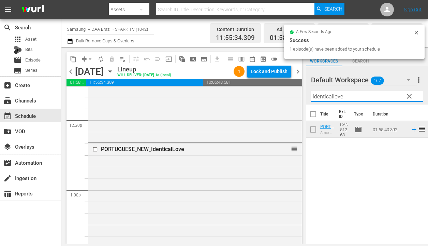
click at [363, 94] on input "identicallove" at bounding box center [367, 96] width 112 height 11
click at [361, 96] on input "identicallove" at bounding box center [367, 96] width 112 height 11
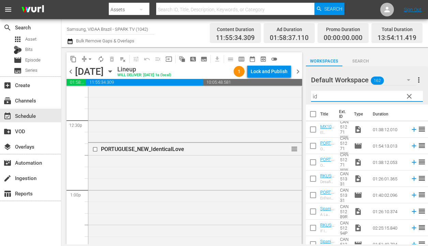
type input "i"
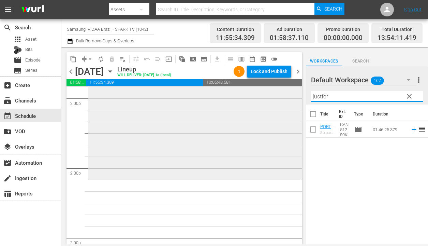
scroll to position [1969, 0]
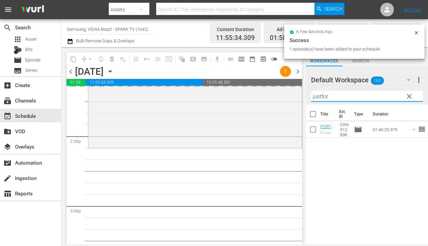
click at [354, 99] on input "justfor" at bounding box center [367, 96] width 112 height 11
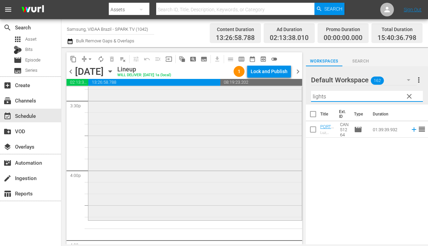
scroll to position [2174, 0]
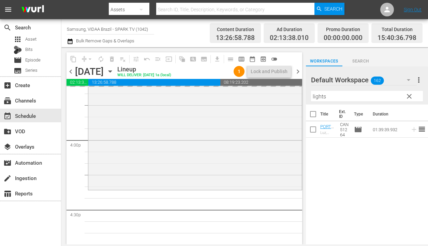
click at [359, 98] on input "lights" at bounding box center [367, 96] width 112 height 11
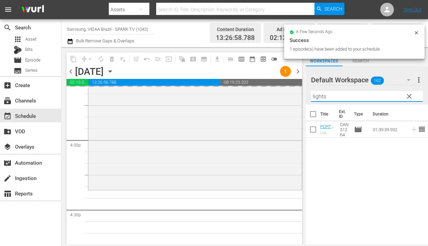
click at [359, 98] on input "lights" at bounding box center [367, 96] width 112 height 11
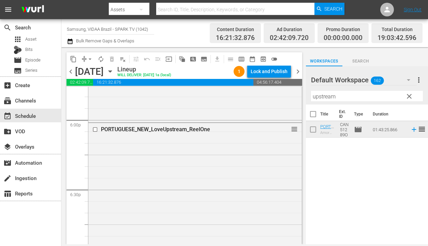
scroll to position [2390, 0]
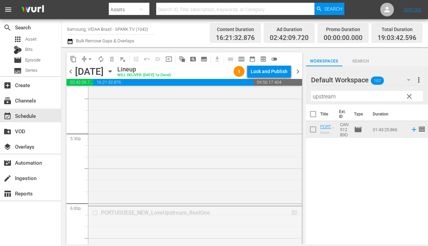
drag, startPoint x: 286, startPoint y: 212, endPoint x: 284, endPoint y: 243, distance: 31.5
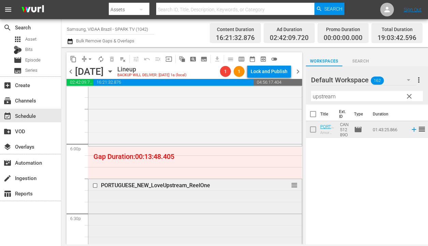
scroll to position [2448, 0]
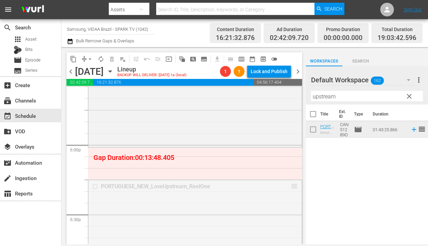
drag, startPoint x: 290, startPoint y: 186, endPoint x: 286, endPoint y: 218, distance: 32.1
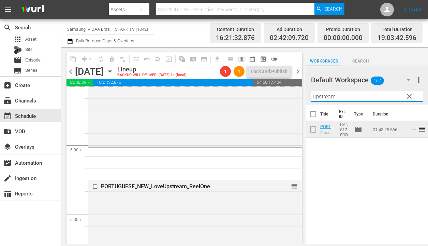
click at [344, 97] on input "upstream" at bounding box center [367, 96] width 112 height 11
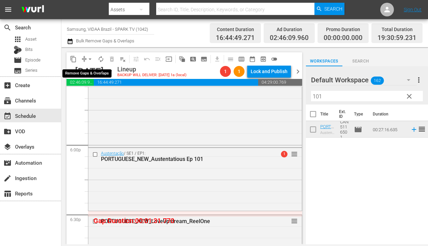
click at [87, 59] on span "arrow_drop_down" at bounding box center [90, 59] width 7 height 7
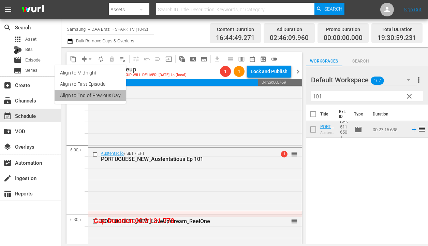
click at [100, 95] on li "Align to End of Previous Day" at bounding box center [91, 95] width 72 height 11
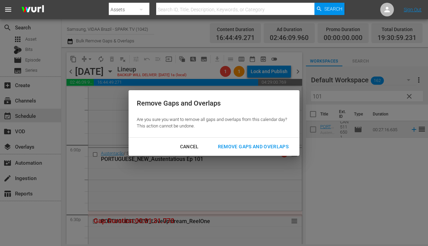
click at [224, 147] on div "Remove Gaps and Overlaps" at bounding box center [254, 146] width 82 height 9
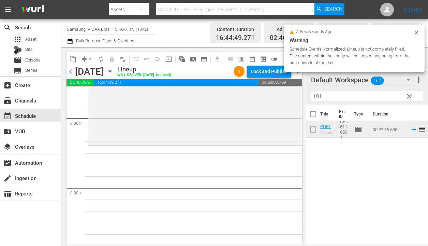
scroll to position [2760, 0]
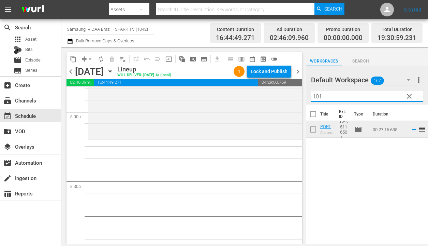
click at [355, 92] on input "101" at bounding box center [367, 96] width 112 height 11
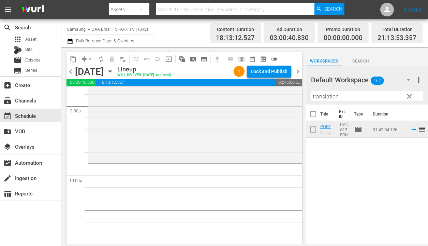
scroll to position [2980, 0]
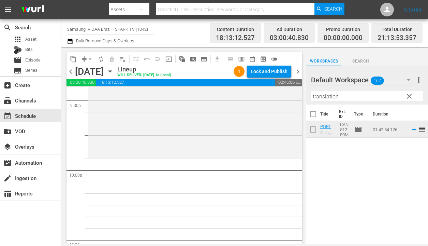
click at [346, 98] on input "translation" at bounding box center [367, 96] width 112 height 11
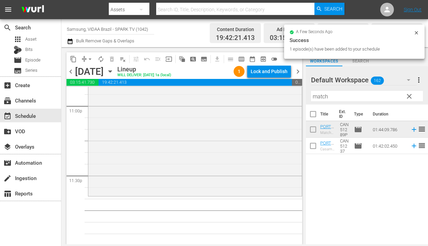
scroll to position [3184, 0]
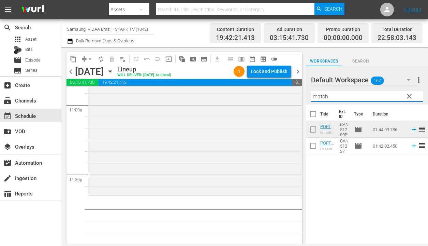
click at [351, 98] on input "match" at bounding box center [367, 96] width 112 height 11
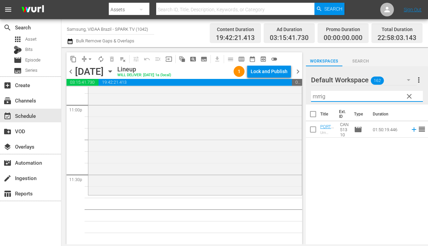
type input "mrrig"
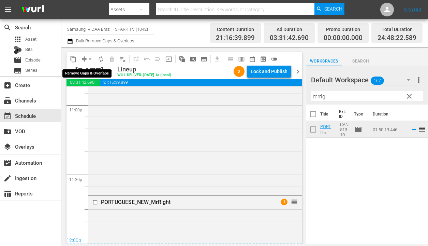
click at [91, 59] on span "arrow_drop_down" at bounding box center [90, 59] width 7 height 7
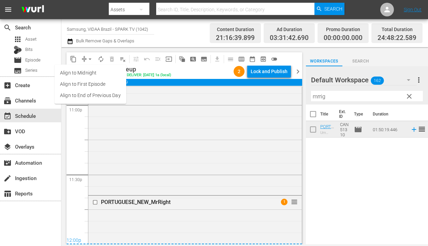
click at [101, 96] on li "Align to End of Previous Day" at bounding box center [91, 95] width 72 height 11
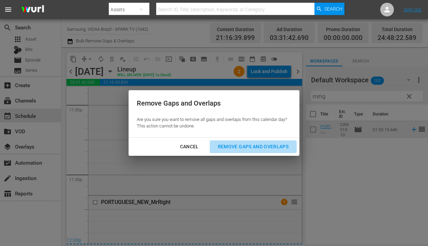
click at [239, 150] on div "Remove Gaps and Overlaps" at bounding box center [254, 146] width 82 height 9
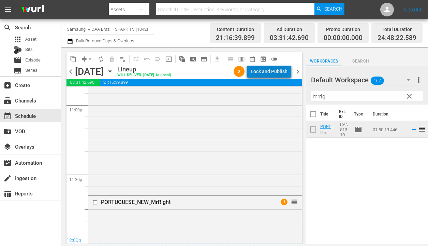
click at [273, 74] on div "Lock and Publish" at bounding box center [269, 71] width 37 height 12
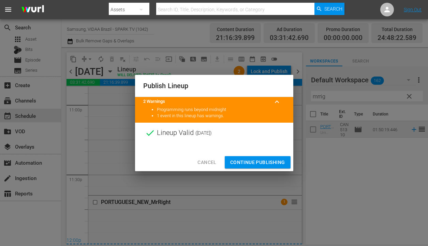
click at [254, 159] on span "Continue Publishing" at bounding box center [257, 162] width 55 height 9
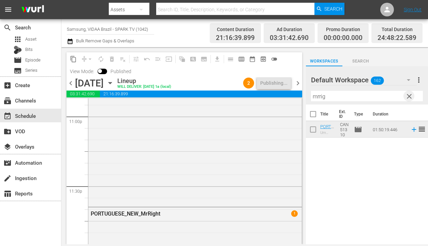
click at [411, 96] on span "clear" at bounding box center [409, 96] width 8 height 8
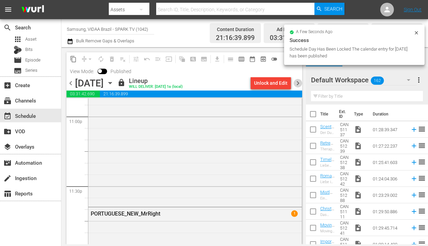
click at [299, 85] on span "chevron_right" at bounding box center [298, 83] width 9 height 9
